Goal: Information Seeking & Learning: Learn about a topic

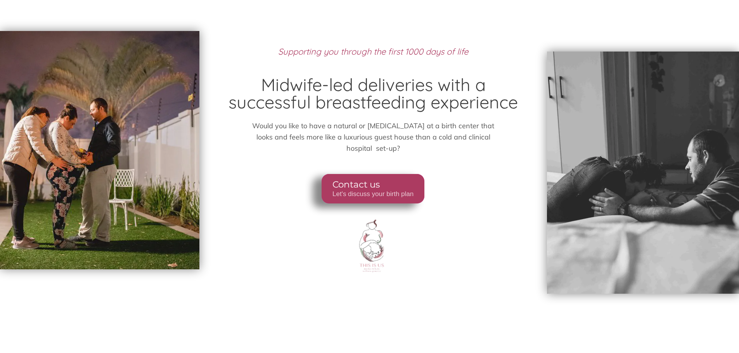
click at [299, 123] on p "Would you like to have a natural or [MEDICAL_DATA] at a birth center that looks…" at bounding box center [373, 137] width 242 height 33
drag, startPoint x: 300, startPoint y: 124, endPoint x: 314, endPoint y: 126, distance: 14.5
click at [305, 126] on p "Would you like to have a natural or [MEDICAL_DATA] at a birth center that looks…" at bounding box center [373, 137] width 242 height 33
drag, startPoint x: 342, startPoint y: 126, endPoint x: 442, endPoint y: 124, distance: 99.6
click at [428, 124] on p "Would you like to have a natural or [MEDICAL_DATA] at a birth center that looks…" at bounding box center [373, 137] width 242 height 33
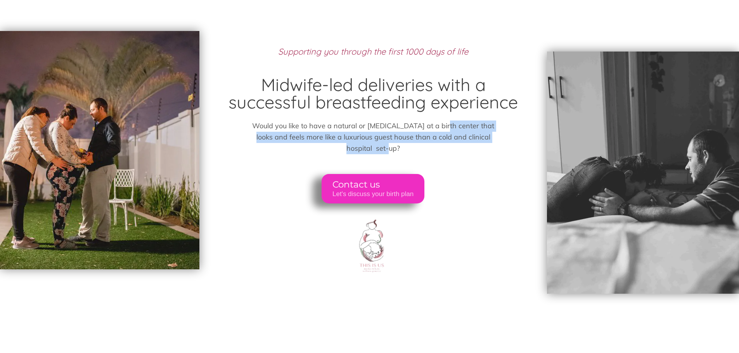
drag, startPoint x: 442, startPoint y: 124, endPoint x: 475, endPoint y: 147, distance: 39.9
click at [475, 147] on p "Would you like to have a natural or [MEDICAL_DATA] at a birth center that looks…" at bounding box center [373, 137] width 242 height 33
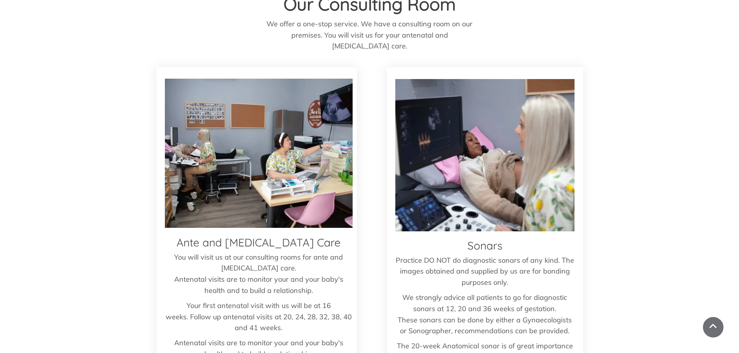
scroll to position [1706, 0]
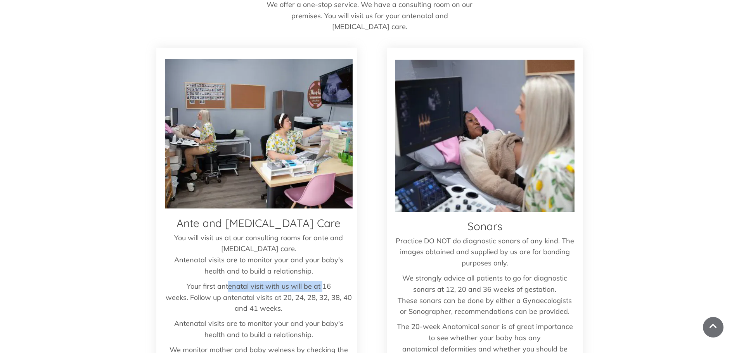
drag, startPoint x: 233, startPoint y: 275, endPoint x: 324, endPoint y: 278, distance: 90.8
click at [322, 281] on p "Your first antenatal visit with us will be at 16 weeks. Follow up antenatal vis…" at bounding box center [259, 297] width 188 height 33
drag, startPoint x: 324, startPoint y: 278, endPoint x: 302, endPoint y: 283, distance: 22.4
click at [307, 282] on p "Your first antenatal visit with us will be at 16 weeks. Follow up antenatal vis…" at bounding box center [259, 297] width 188 height 33
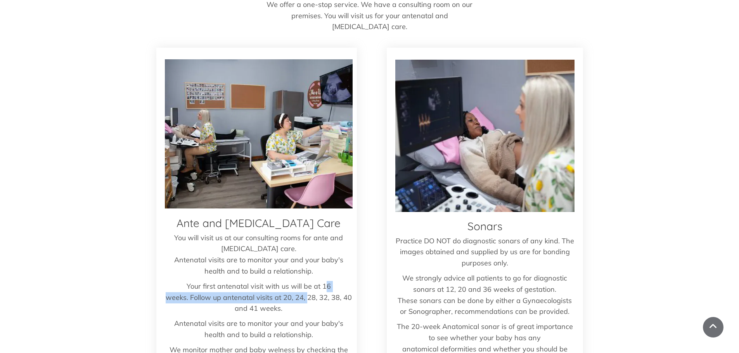
click at [183, 283] on p "Your first antenatal visit with us will be at 16 weeks. Follow up antenatal vis…" at bounding box center [259, 297] width 188 height 33
click at [155, 283] on div "Ante and Postnatal Care You will visit us at our consulting rooms for ante and …" at bounding box center [369, 290] width 739 height 484
click at [244, 286] on p "Your first antenatal visit with us will be at 16 weeks. Follow up antenatal vis…" at bounding box center [259, 297] width 188 height 33
click at [193, 286] on p "Your first antenatal visit with us will be at 16 weeks. Follow up antenatal vis…" at bounding box center [259, 297] width 188 height 33
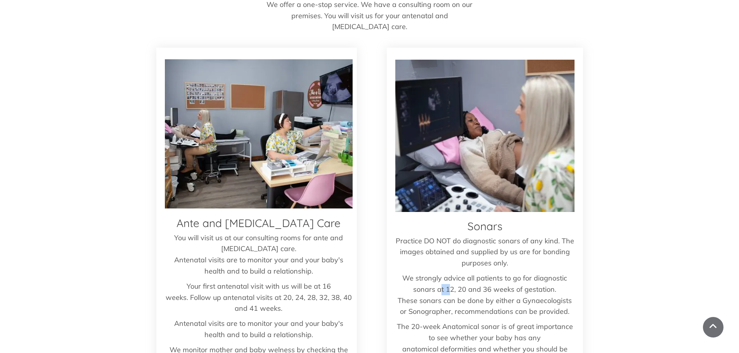
drag, startPoint x: 442, startPoint y: 281, endPoint x: 451, endPoint y: 281, distance: 8.9
click at [451, 281] on p "We strongly advice all patients to go for diagnostic sonars at 12, 20 and 36 we…" at bounding box center [484, 295] width 179 height 45
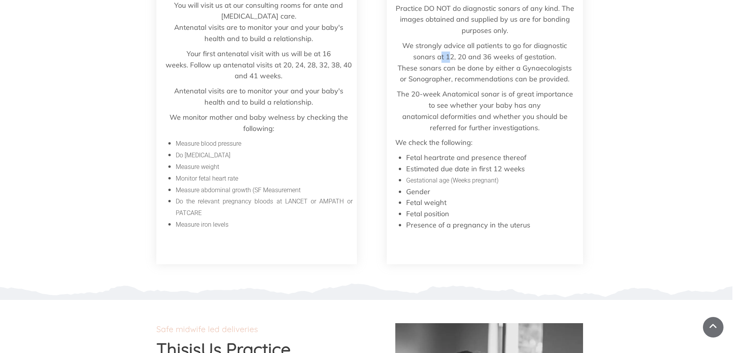
scroll to position [1861, 0]
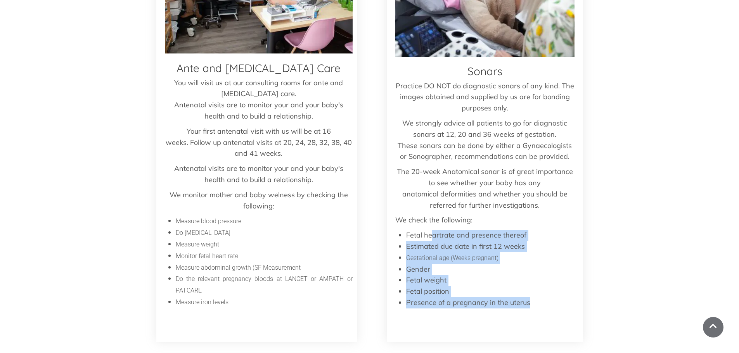
drag, startPoint x: 432, startPoint y: 224, endPoint x: 526, endPoint y: 291, distance: 115.3
click at [526, 291] on ul "Fetal heartrate and presence thereof Estimated due date in first 12 weeks Gesta…" at bounding box center [484, 269] width 179 height 79
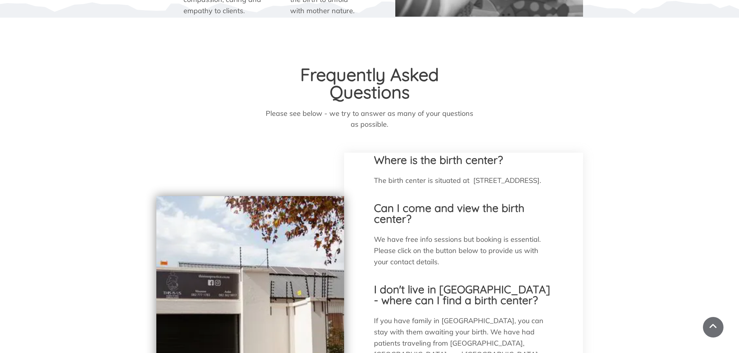
scroll to position [2598, 0]
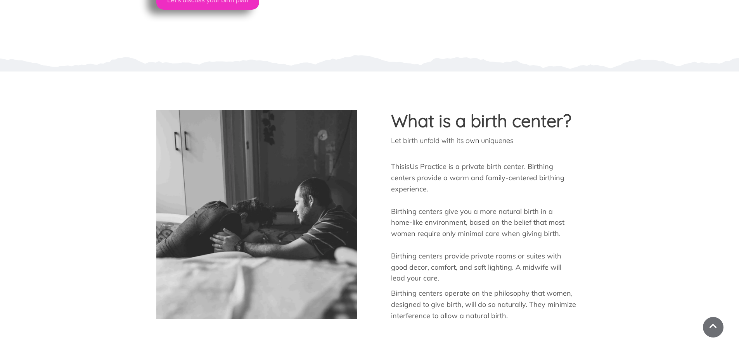
scroll to position [504, 0]
